Goal: Transaction & Acquisition: Purchase product/service

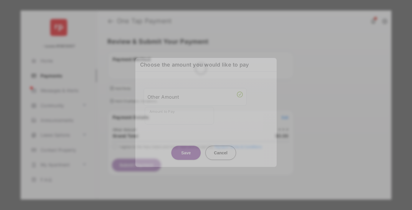
click at [195, 92] on div "Other Amount" at bounding box center [195, 97] width 95 height 10
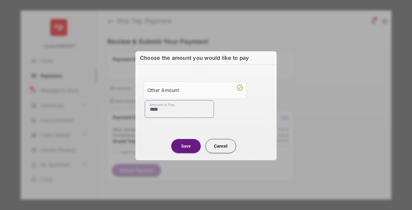
type input "****"
click at [186, 146] on button "Save" at bounding box center [185, 146] width 29 height 14
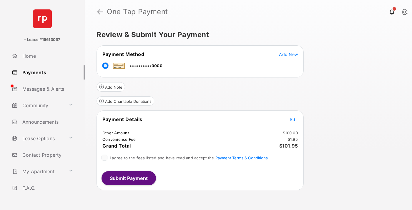
click at [294, 119] on span "Edit" at bounding box center [294, 119] width 8 height 5
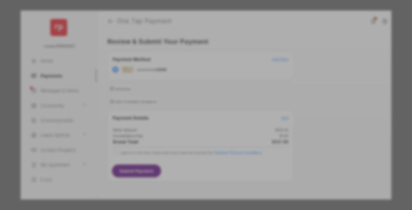
click at [186, 154] on button "Save" at bounding box center [185, 156] width 29 height 14
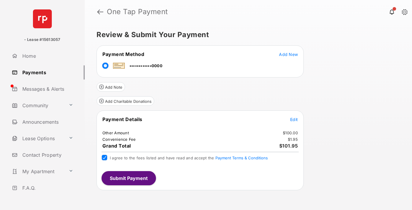
click at [128, 178] on button "Submit Payment" at bounding box center [129, 178] width 54 height 14
